Goal: Task Accomplishment & Management: Use online tool/utility

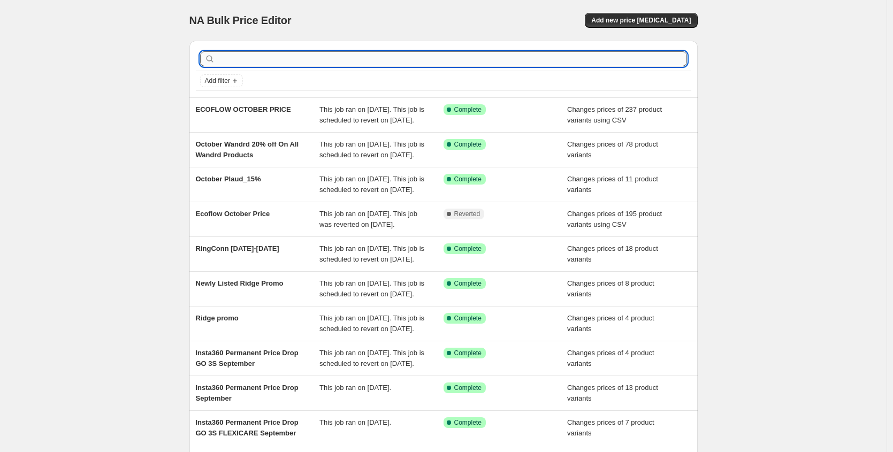
click at [243, 58] on input "text" at bounding box center [452, 58] width 470 height 15
type input "gopro"
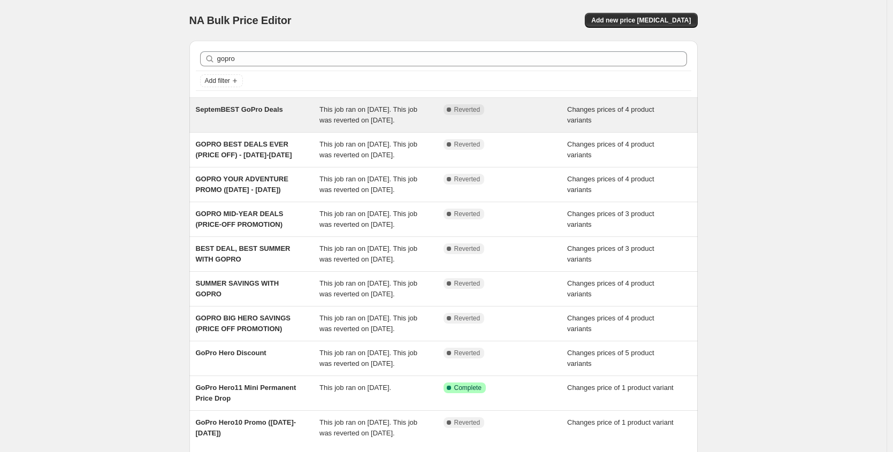
click at [262, 126] on div "SeptemBEST GoPro Deals" at bounding box center [258, 114] width 124 height 21
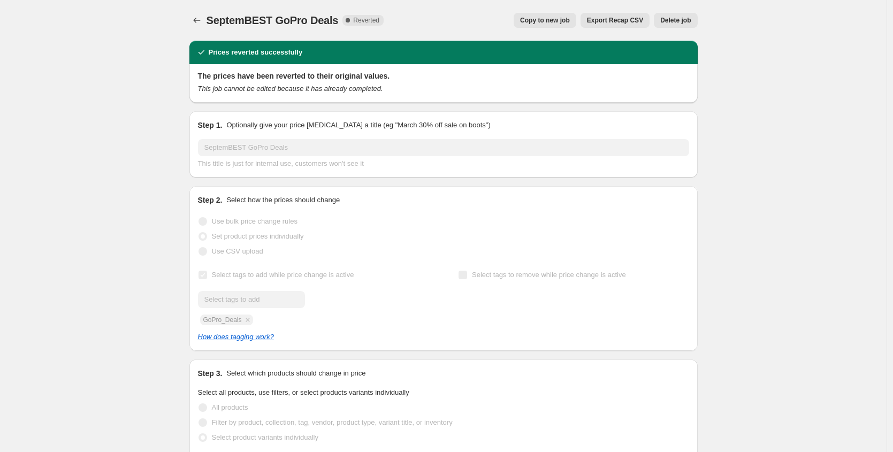
click at [546, 24] on span "Copy to new job" at bounding box center [545, 20] width 50 height 9
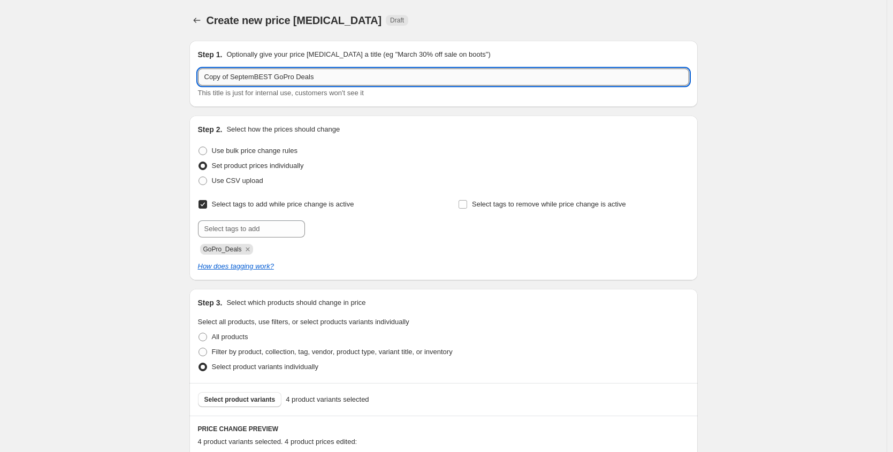
click at [228, 80] on input "Copy of SeptemBEST GoPro Deals" at bounding box center [443, 76] width 491 height 17
paste input "October GoPro d"
click at [263, 74] on input "October GoPro deals" at bounding box center [443, 76] width 491 height 17
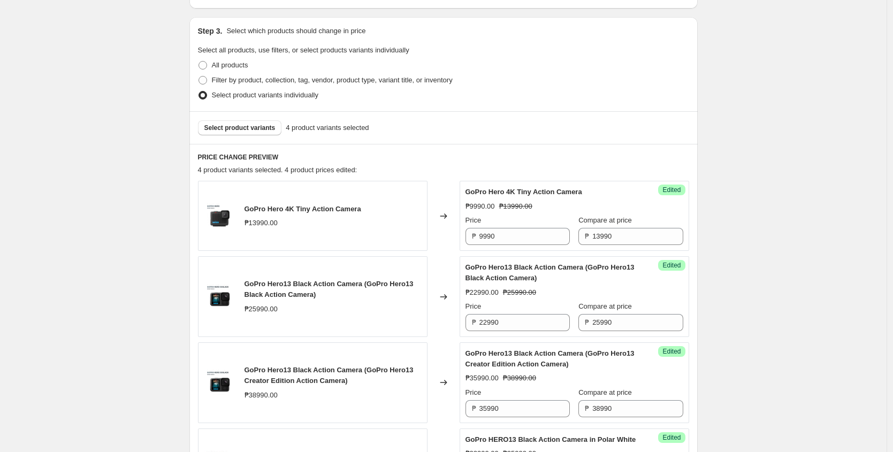
scroll to position [273, 0]
type input "October GoPro Deals"
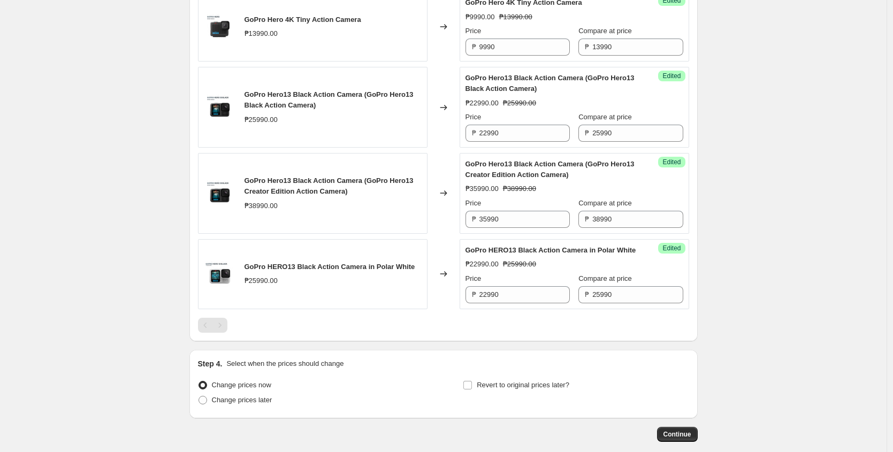
scroll to position [527, 0]
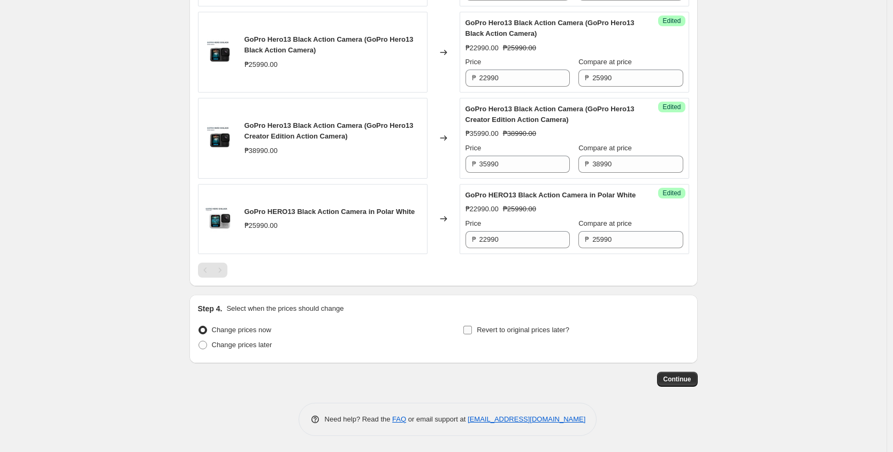
click at [477, 330] on label "Revert to original prices later?" at bounding box center [516, 330] width 106 height 15
click at [472, 330] on input "Revert to original prices later?" at bounding box center [467, 330] width 9 height 9
checkbox input "true"
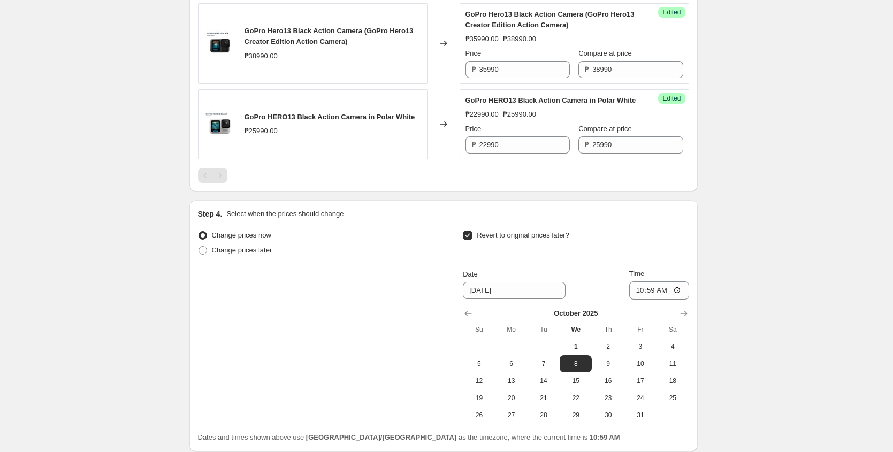
scroll to position [629, 0]
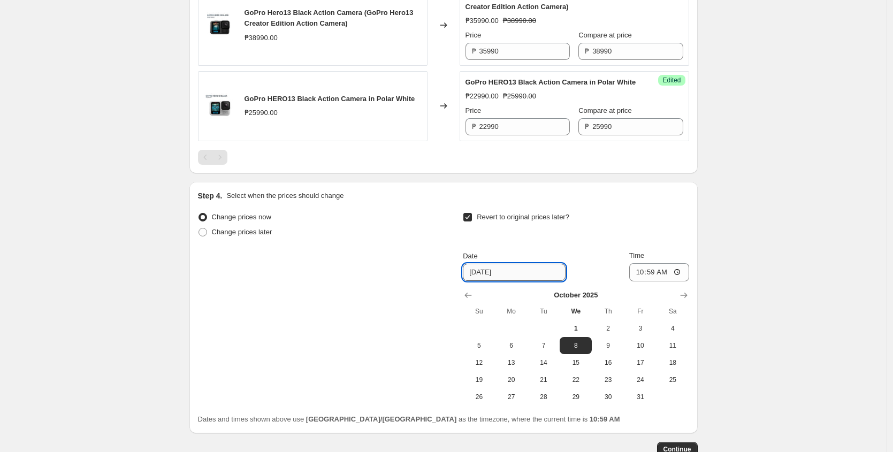
click at [510, 281] on input "[DATE]" at bounding box center [514, 272] width 103 height 17
click at [645, 401] on span "31" at bounding box center [640, 397] width 24 height 9
type input "[DATE]"
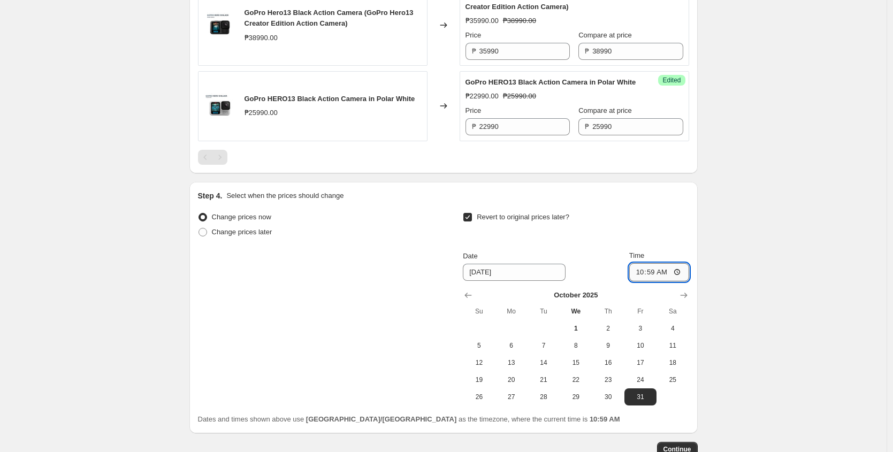
click at [642, 281] on input "10:59" at bounding box center [659, 272] width 60 height 18
click at [664, 281] on input "11:59" at bounding box center [659, 272] width 60 height 18
type input "23:59"
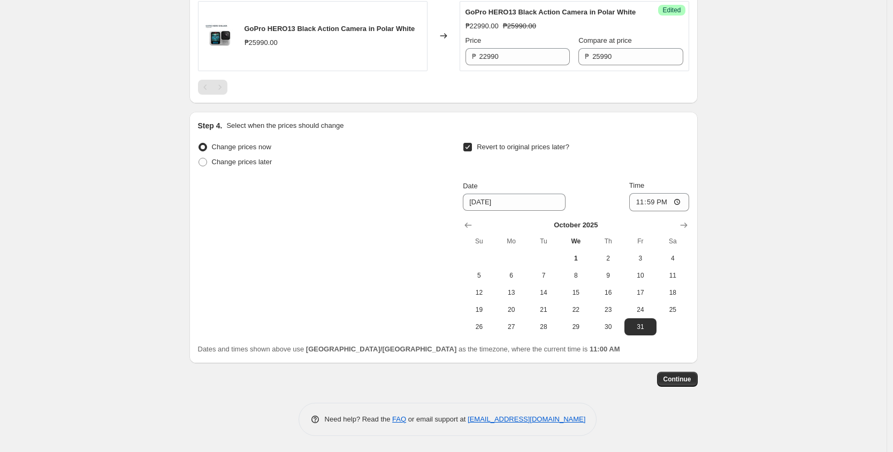
scroll to position [710, 0]
click at [675, 381] on span "Continue" at bounding box center [677, 379] width 28 height 9
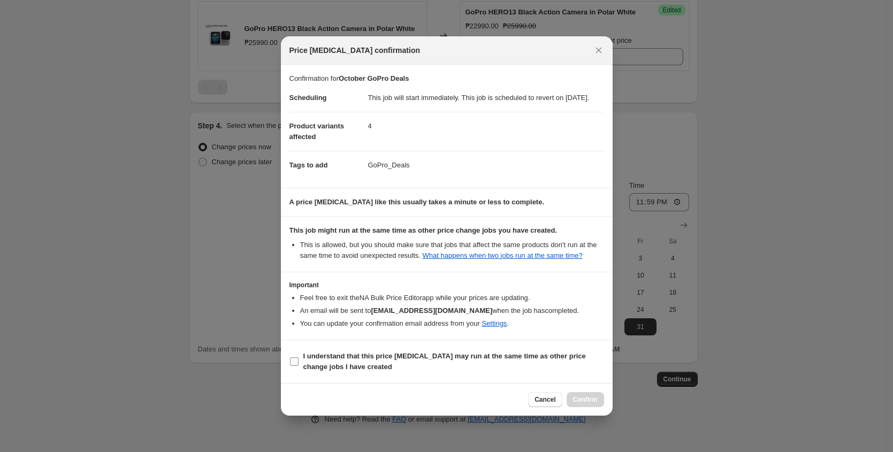
click at [300, 369] on label "I understand that this price [MEDICAL_DATA] may run at the same time as other p…" at bounding box center [446, 362] width 314 height 26
click at [298, 366] on input "I understand that this price [MEDICAL_DATA] may run at the same time as other p…" at bounding box center [294, 361] width 9 height 9
checkbox input "true"
click at [581, 404] on span "Confirm" at bounding box center [585, 399] width 25 height 9
